Goal: Transaction & Acquisition: Subscribe to service/newsletter

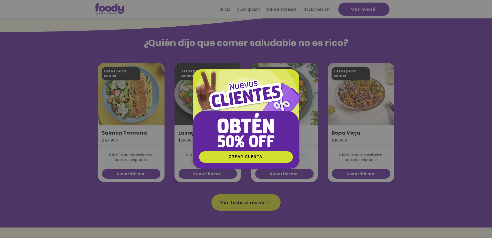
click at [293, 73] on icon "Volver al sitio" at bounding box center [293, 75] width 4 height 4
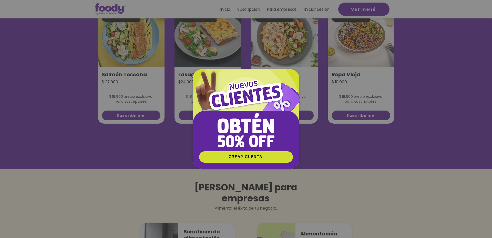
click at [292, 76] on icon "Volver al sitio" at bounding box center [293, 75] width 4 height 4
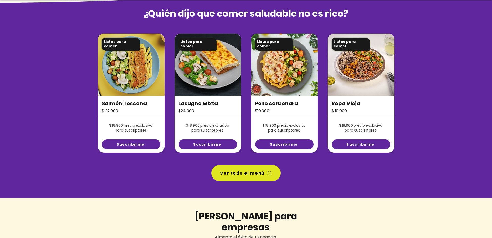
scroll to position [350, 0]
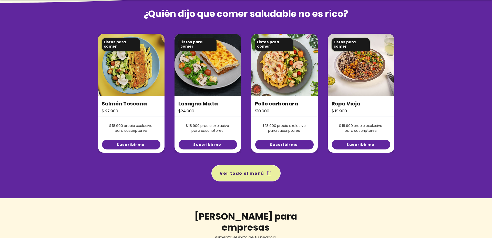
click at [241, 177] on span "Ver todo el menú" at bounding box center [245, 173] width 67 height 14
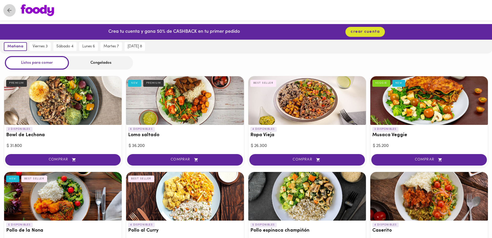
click at [11, 9] on icon "Volver" at bounding box center [9, 10] width 6 height 6
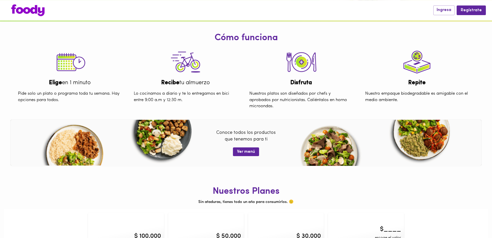
scroll to position [200, 0]
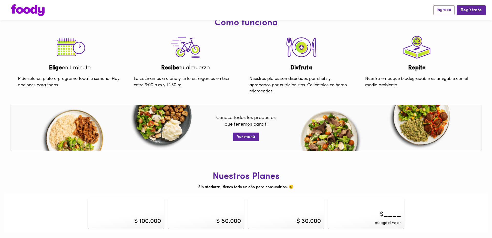
click at [136, 218] on div "$ 100.000" at bounding box center [147, 221] width 27 height 9
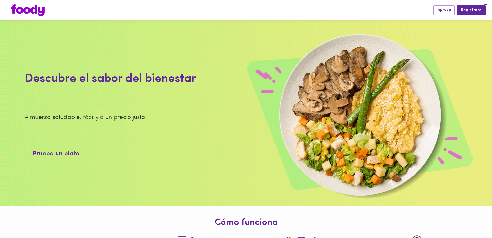
scroll to position [200, 0]
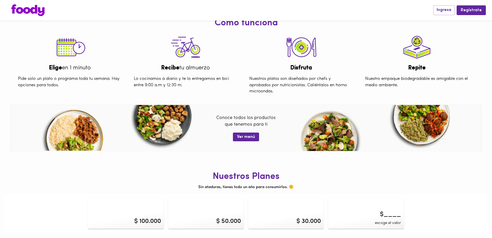
click at [362, 169] on div "Nuestros Planes Sin ataduras, tienes todo un año para consumirlos. 🙂 $ 100.000 …" at bounding box center [246, 195] width 484 height 75
